Goal: Transaction & Acquisition: Purchase product/service

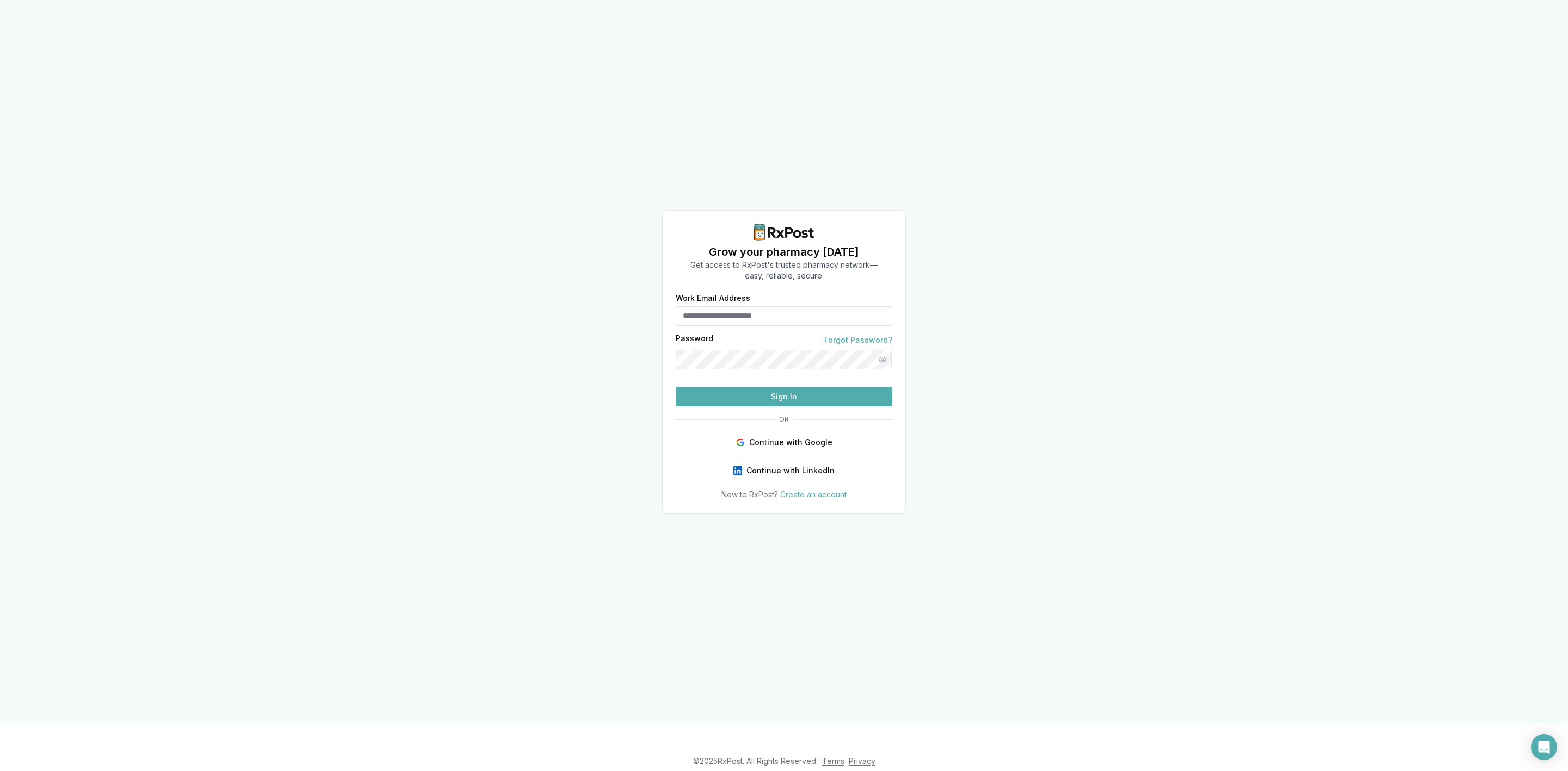
type input "**********"
click at [779, 424] on span "OR" at bounding box center [784, 420] width 19 height 9
click at [783, 452] on button "Continue with Google" at bounding box center [784, 443] width 217 height 20
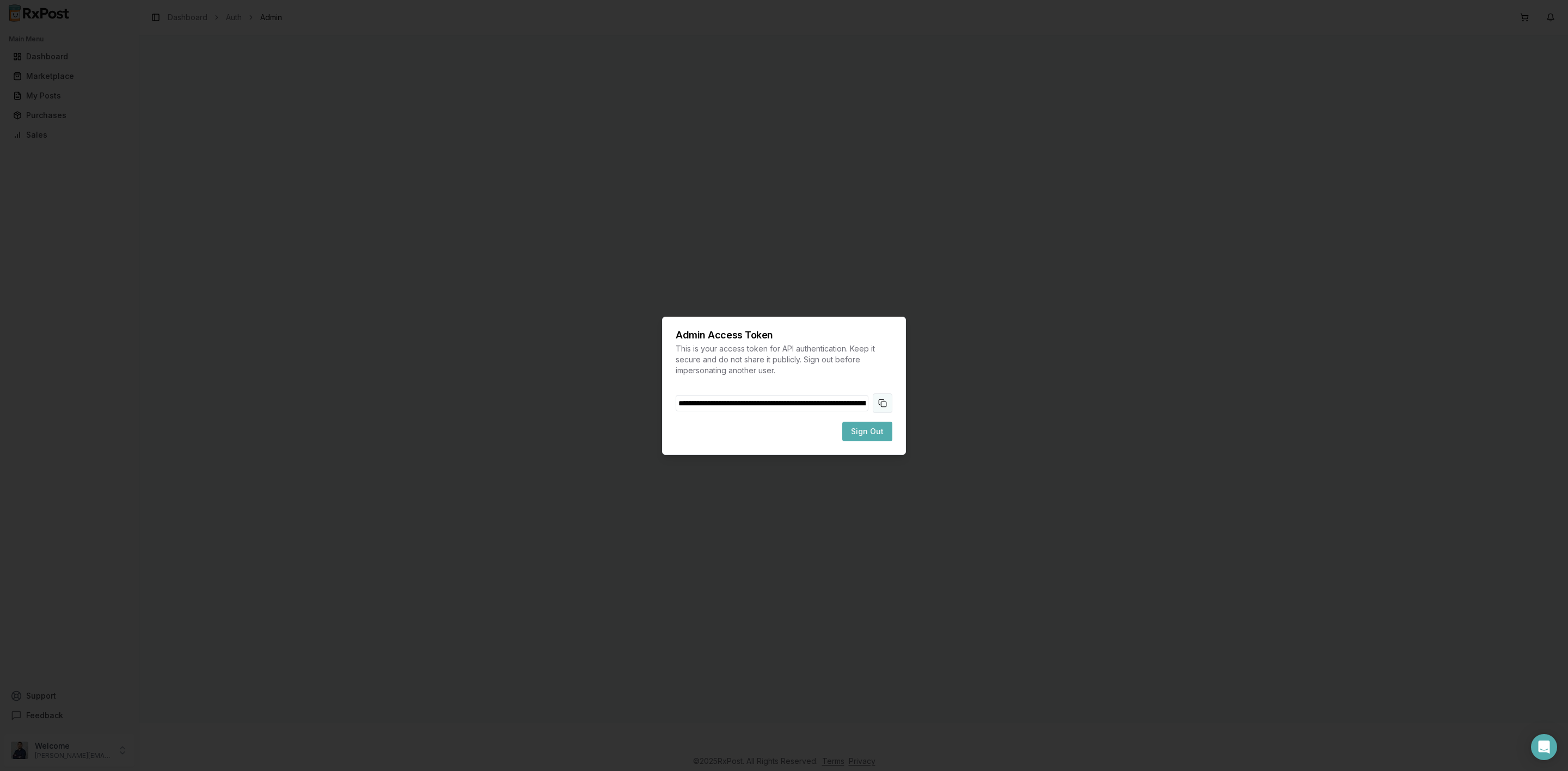
click at [889, 399] on button "Copy token to clipboard" at bounding box center [882, 403] width 20 height 20
click at [883, 437] on button "Sign Out" at bounding box center [867, 431] width 50 height 20
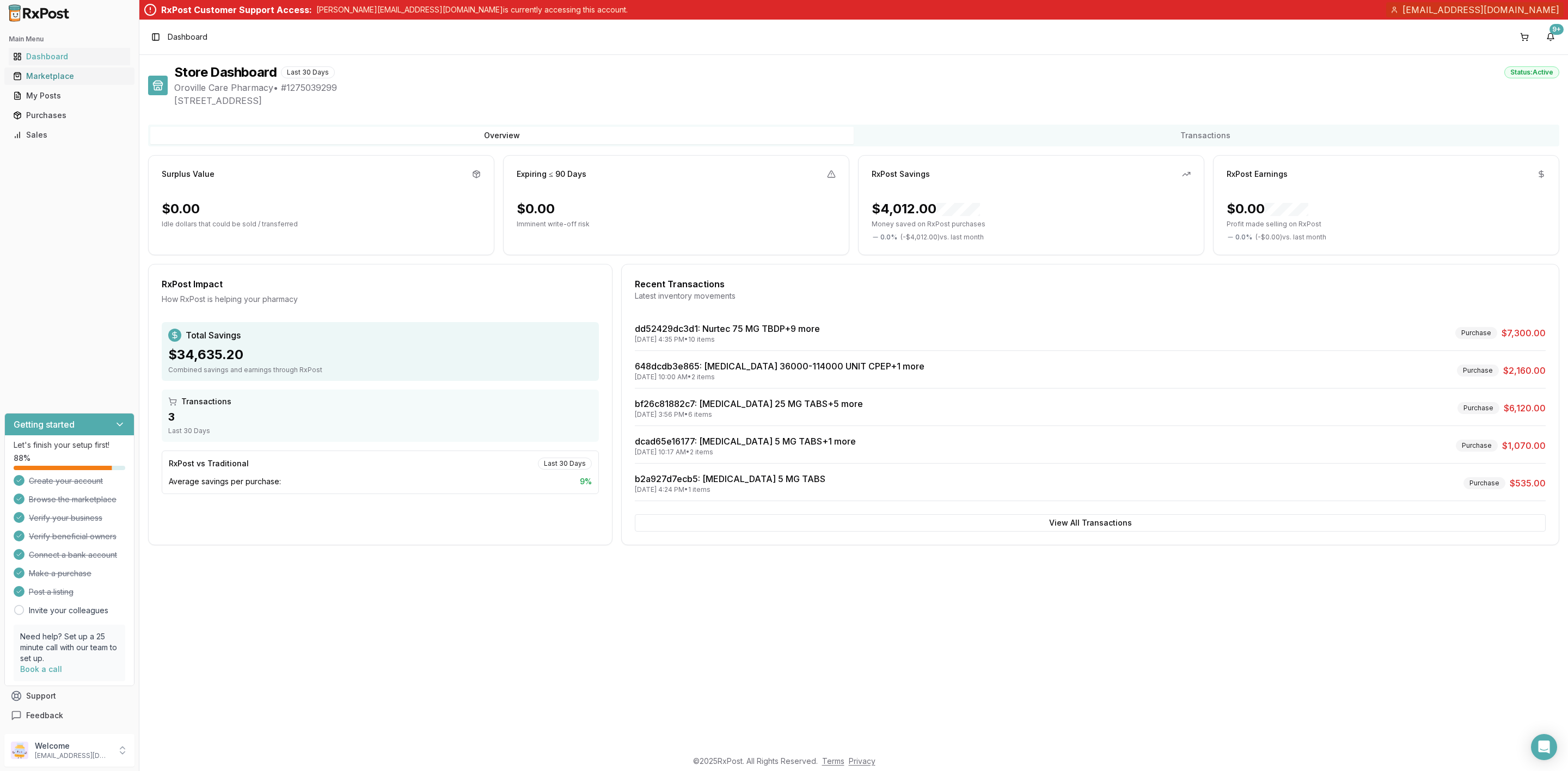
click at [69, 84] on link "Marketplace" at bounding box center [69, 76] width 121 height 20
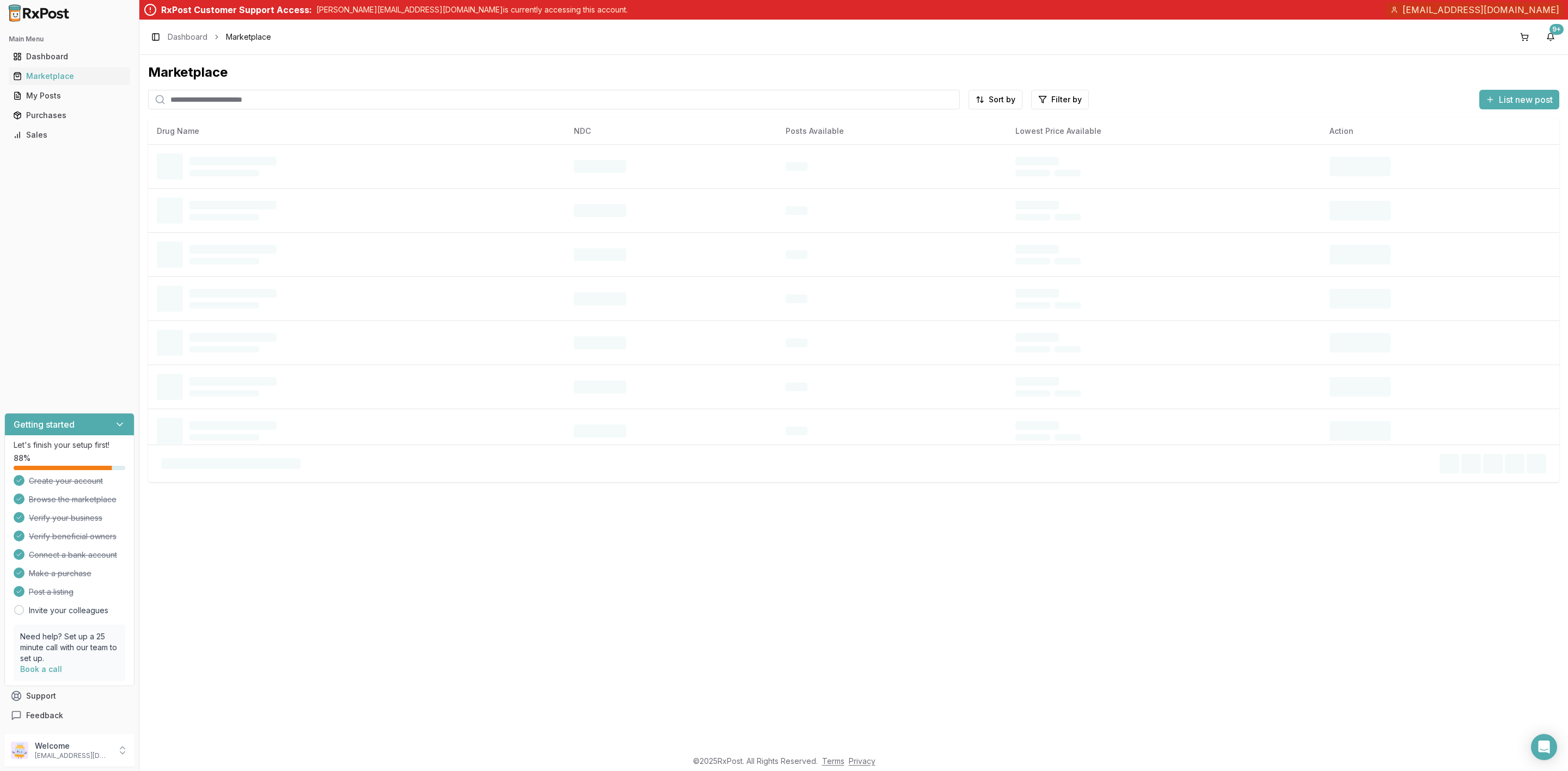
click at [332, 93] on input "search" at bounding box center [554, 100] width 811 height 20
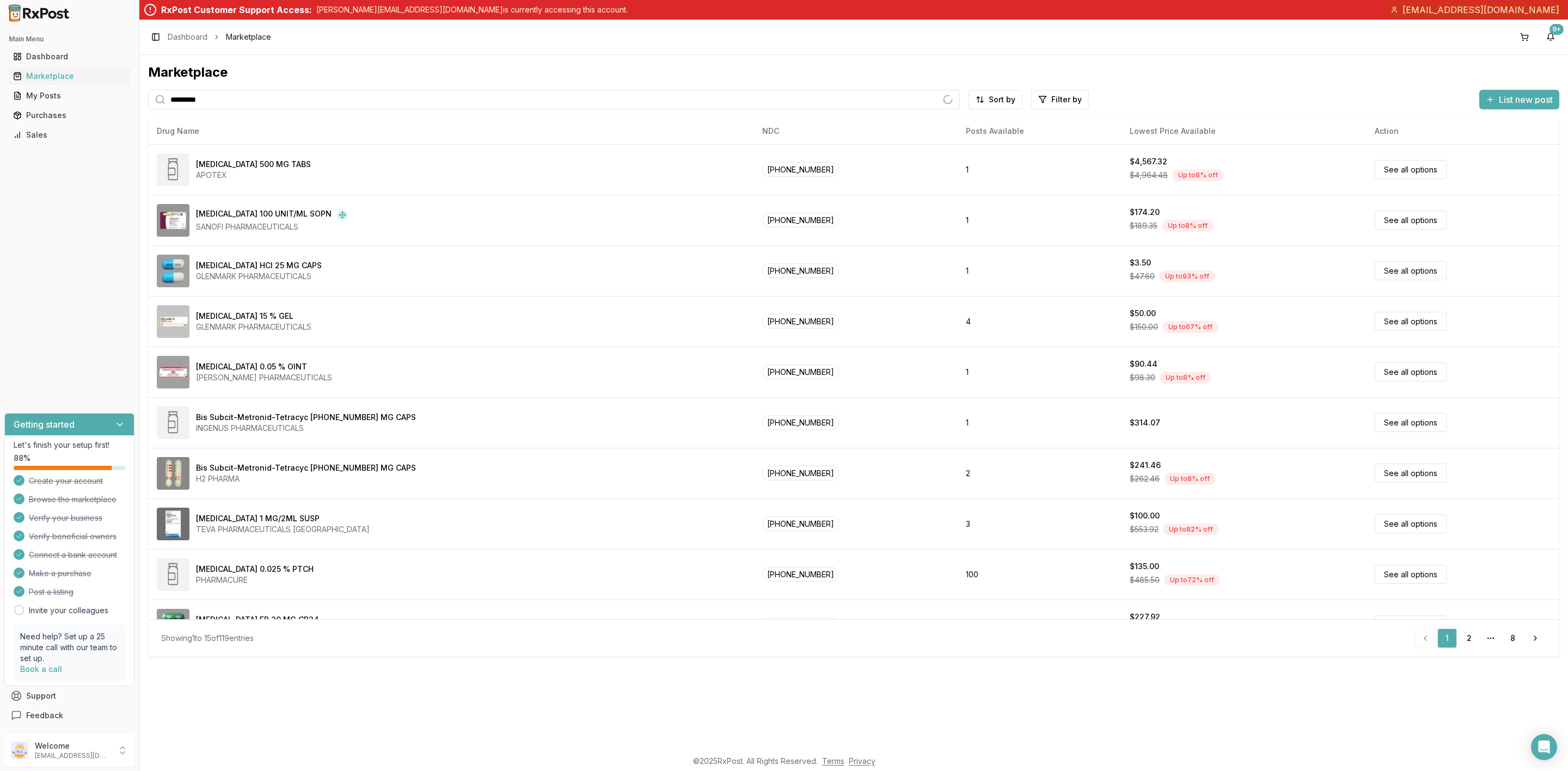
type input "*********"
click at [1195, 73] on div "Marketplace" at bounding box center [854, 72] width 1411 height 17
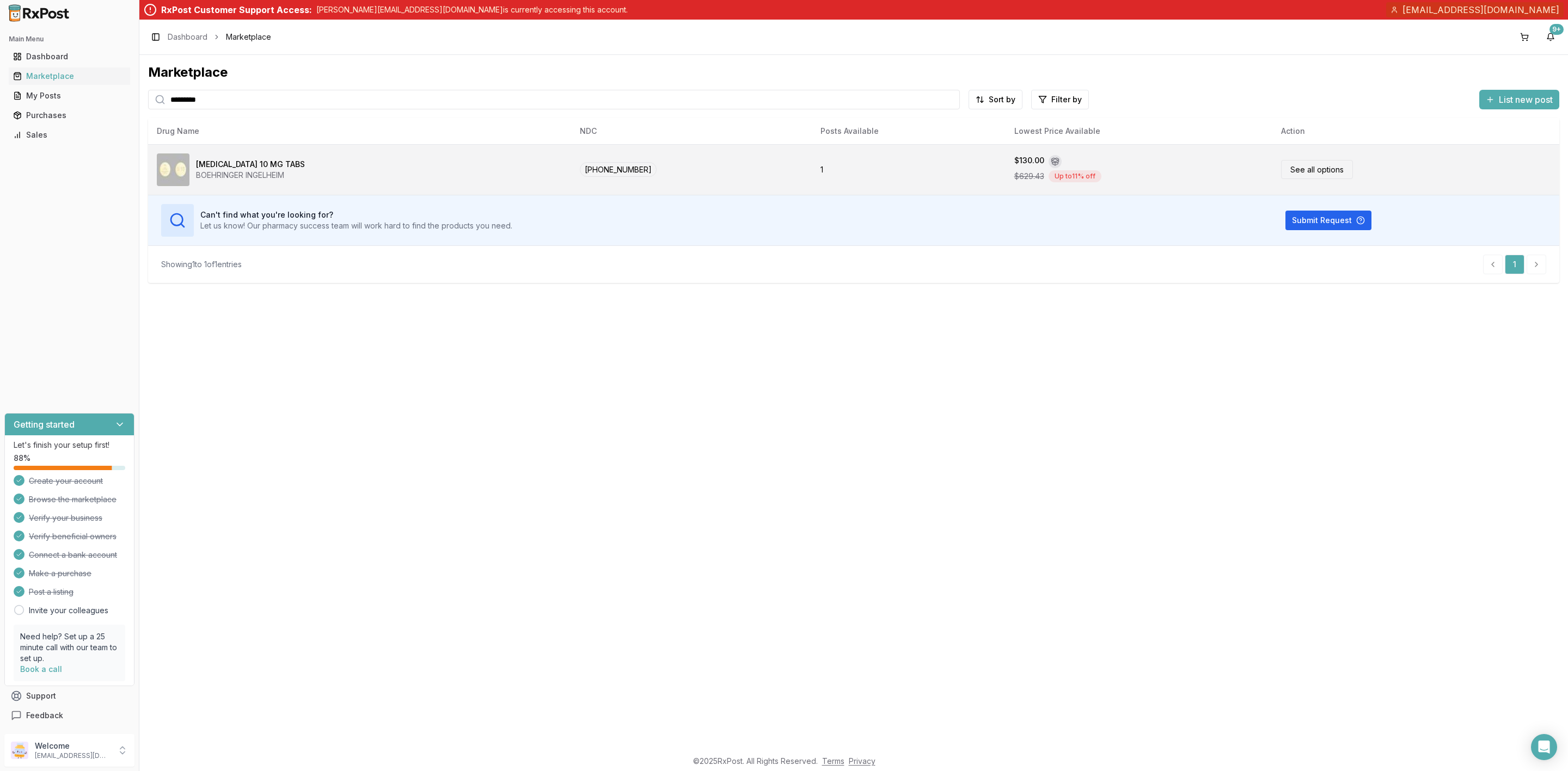
click at [899, 172] on td "1" at bounding box center [908, 170] width 193 height 50
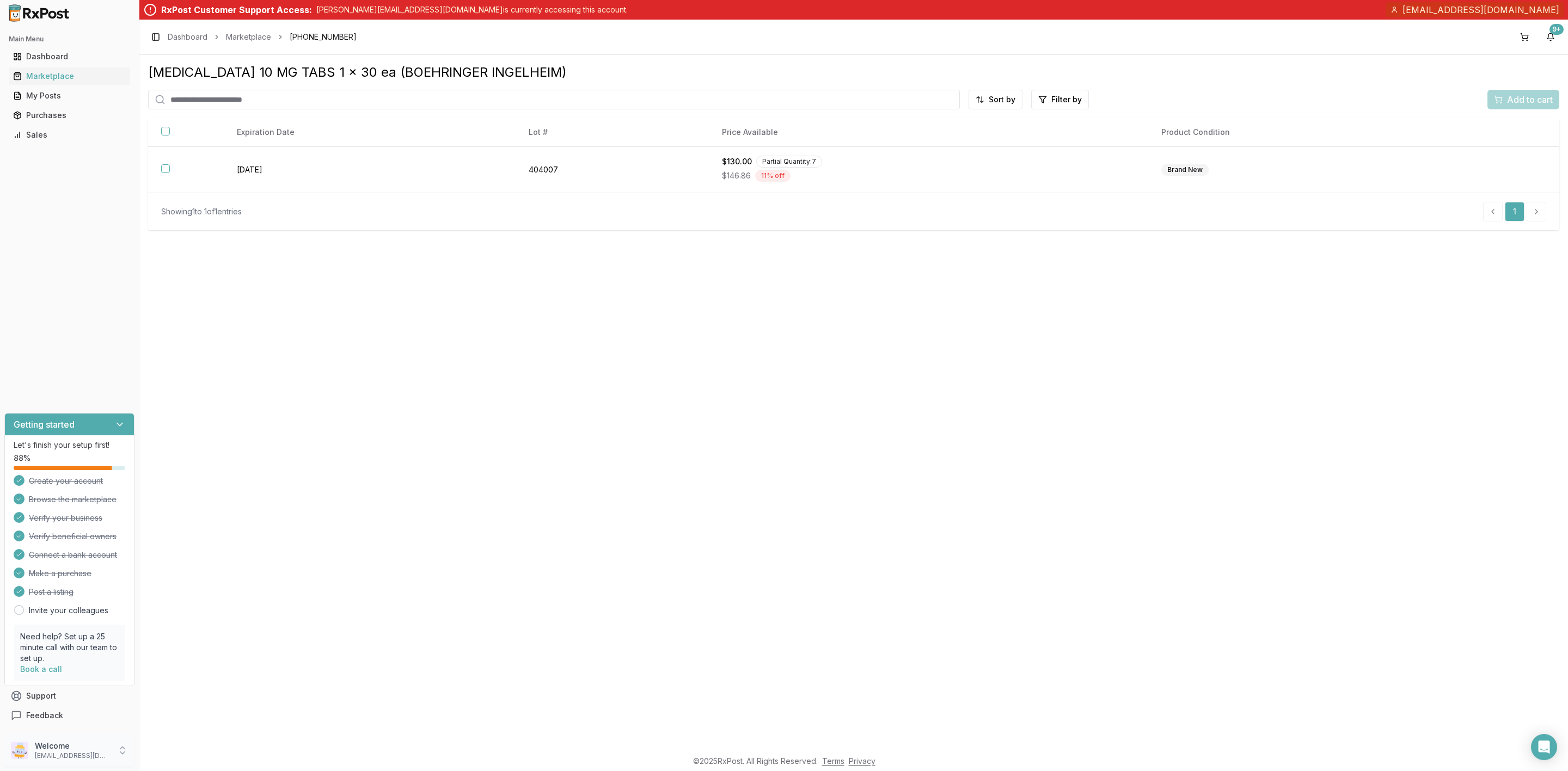
click at [67, 755] on p "[EMAIL_ADDRESS][DOMAIN_NAME]" at bounding box center [73, 757] width 75 height 9
click at [193, 753] on span "Sign Out" at bounding box center [197, 753] width 103 height 11
